Goal: Transaction & Acquisition: Purchase product/service

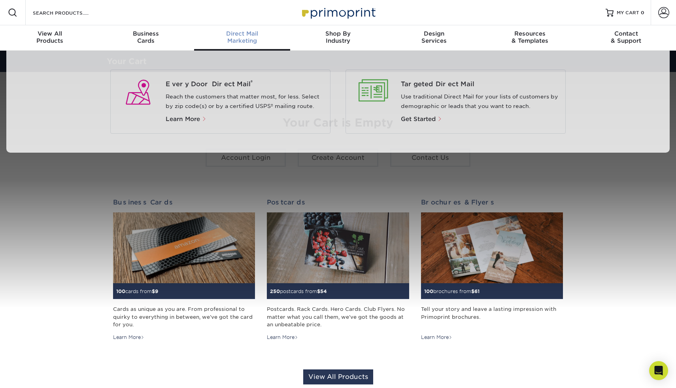
click at [237, 40] on div "Direct Mail Marketing" at bounding box center [242, 37] width 96 height 14
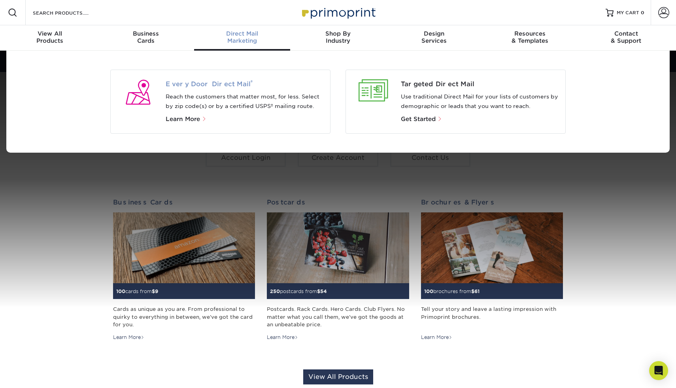
click at [200, 85] on span "Every Door Direct Mail ®" at bounding box center [245, 83] width 159 height 9
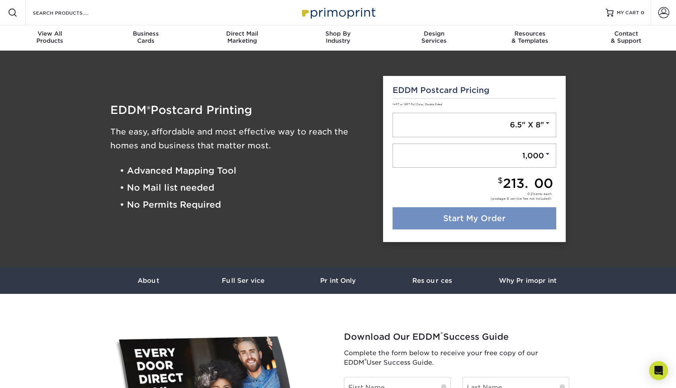
click at [493, 217] on link "Start My Order" at bounding box center [475, 218] width 164 height 22
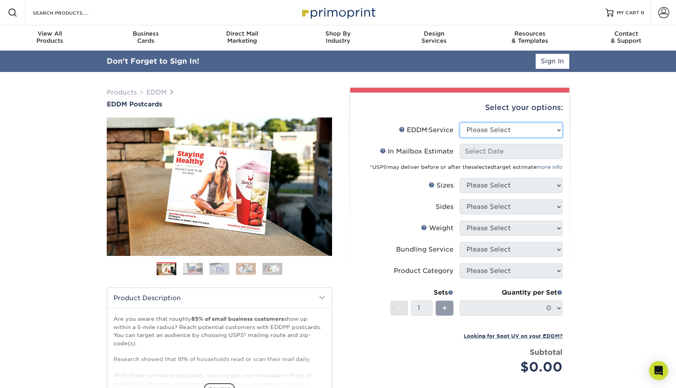
click at [491, 135] on select "Please Select Full Service Print Only" at bounding box center [511, 130] width 103 height 15
select select "full_service"
click at [460, 123] on select "Please Select Full Service Print Only" at bounding box center [511, 130] width 103 height 15
select select "-1"
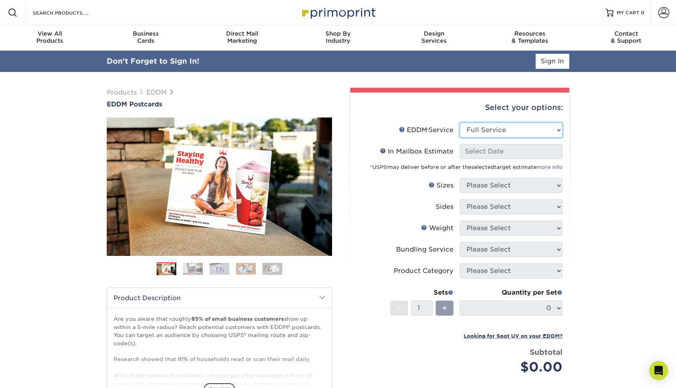
select select "-1"
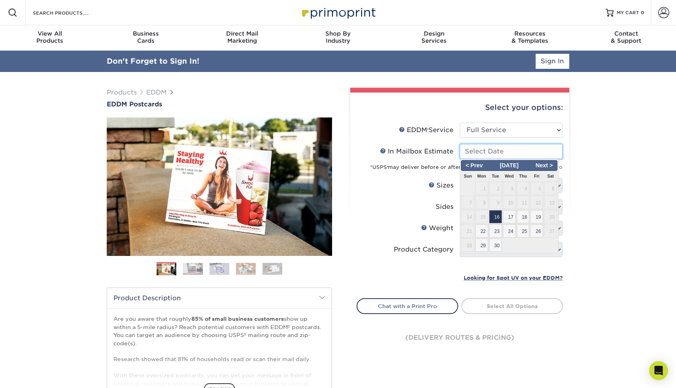
click at [487, 147] on input "In Mailbox Estimate Help In Mailbox Estimate" at bounding box center [511, 151] width 103 height 15
click at [498, 217] on span "16" at bounding box center [495, 216] width 13 height 13
type input "[DATE]"
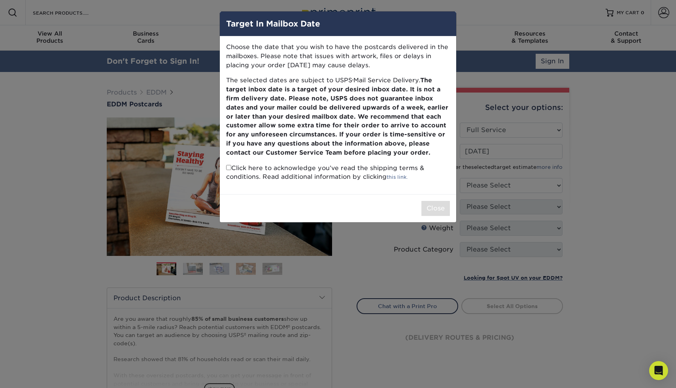
click at [230, 166] on input "checkbox" at bounding box center [228, 167] width 5 height 5
checkbox input "true"
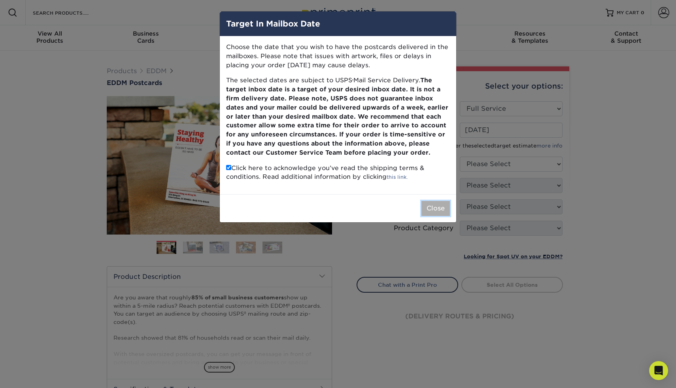
click at [427, 208] on button "Close" at bounding box center [435, 208] width 28 height 15
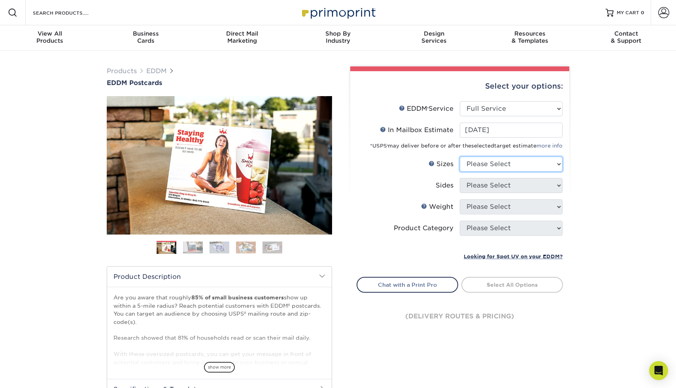
click at [503, 165] on select "Please Select 4.5" x 12" 6" x 12" 6.5" x 8" 6.5" x 9" 6.5" x 12" 7" x 8.5" 8" x…" at bounding box center [511, 164] width 103 height 15
select select "6.50x8.00"
click at [460, 157] on select "Please Select 4.5" x 12" 6" x 12" 6.5" x 8" 6.5" x 9" 6.5" x 12" 7" x 8.5" 8" x…" at bounding box center [511, 164] width 103 height 15
click at [493, 183] on select "Please Select Print Both Sides Print Front Only" at bounding box center [511, 185] width 103 height 15
select select "13abbda7-1d64-4f25-8bb2-c179b224825d"
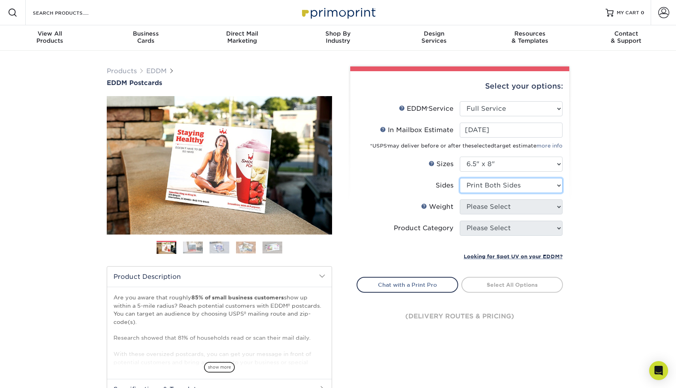
click at [460, 178] on select "Please Select Print Both Sides Print Front Only" at bounding box center [511, 185] width 103 height 15
click at [487, 211] on select "Please Select 16PT 14PT" at bounding box center [511, 206] width 103 height 15
select select "16PT"
click at [460, 199] on select "Please Select 16PT 14PT" at bounding box center [511, 206] width 103 height 15
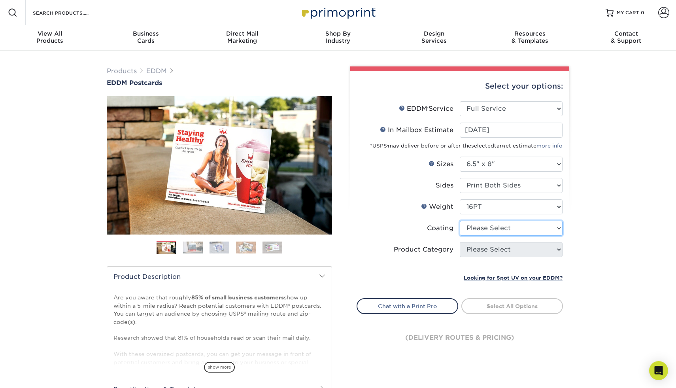
click at [484, 230] on select at bounding box center [511, 228] width 103 height 15
select select "121bb7b5-3b4d-429f-bd8d-bbf80e953313"
click at [460, 221] on select at bounding box center [511, 228] width 103 height 15
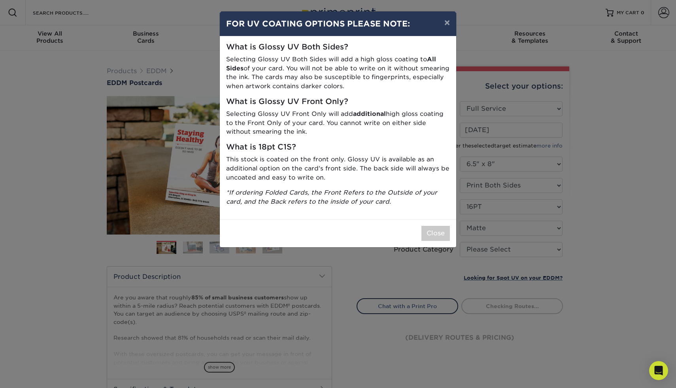
click at [487, 247] on div "× FOR UV COATING OPTIONS PLEASE NOTE: What is Glossy UV Both Sides? Selecting G…" at bounding box center [338, 194] width 676 height 388
click at [444, 234] on button "Close" at bounding box center [435, 233] width 28 height 15
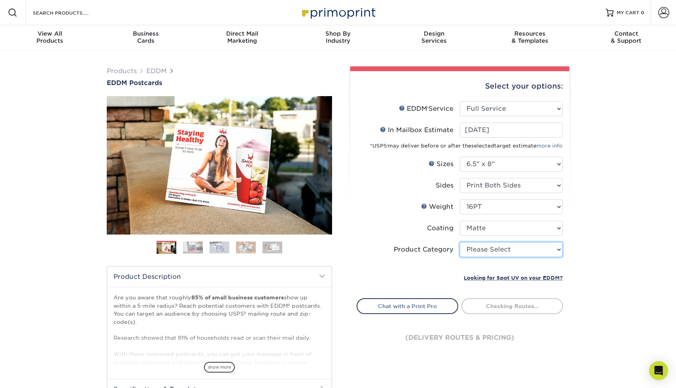
click at [485, 249] on select "Please Select Postcards" at bounding box center [511, 249] width 103 height 15
select select "9b7272e0-d6c8-4c3c-8e97-d3a1bcdab858"
click at [460, 242] on select "Please Select Postcards" at bounding box center [511, 249] width 103 height 15
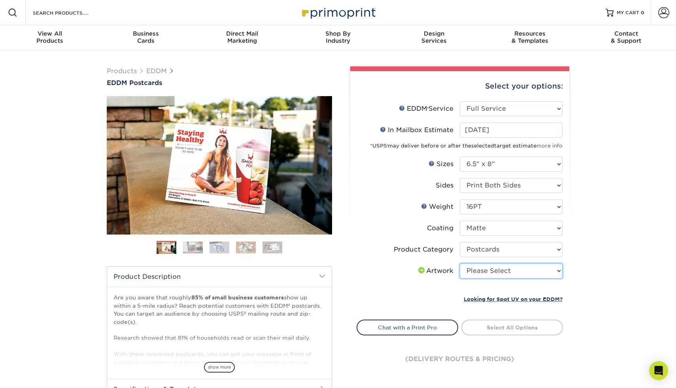
click at [498, 268] on select "Please Select I will upload files I need a design - $150" at bounding box center [511, 270] width 103 height 15
select select "upload"
click at [460, 263] on select "Please Select I will upload files I need a design - $150" at bounding box center [511, 270] width 103 height 15
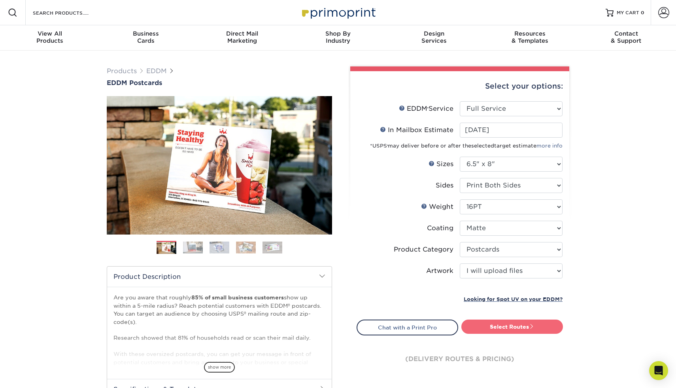
click at [506, 331] on link "Select Routes" at bounding box center [512, 326] width 102 height 14
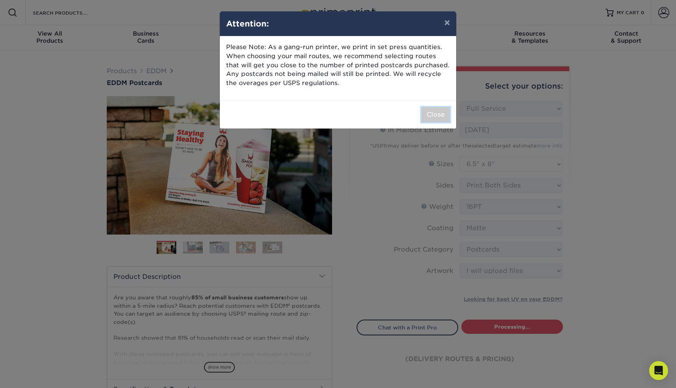
click at [428, 115] on button "Close" at bounding box center [435, 114] width 28 height 15
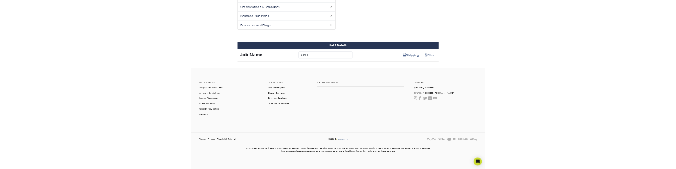
scroll to position [367, 0]
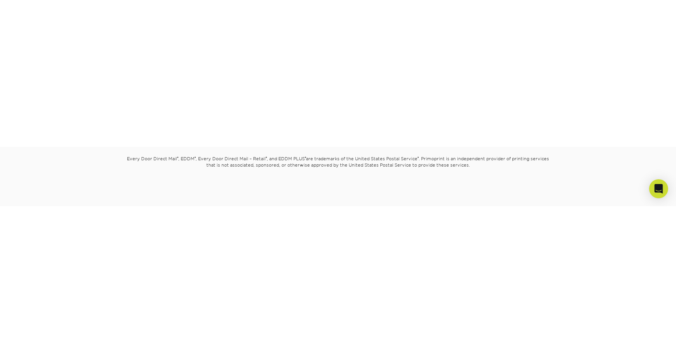
scroll to position [351, 0]
